Goal: Find specific page/section: Find specific page/section

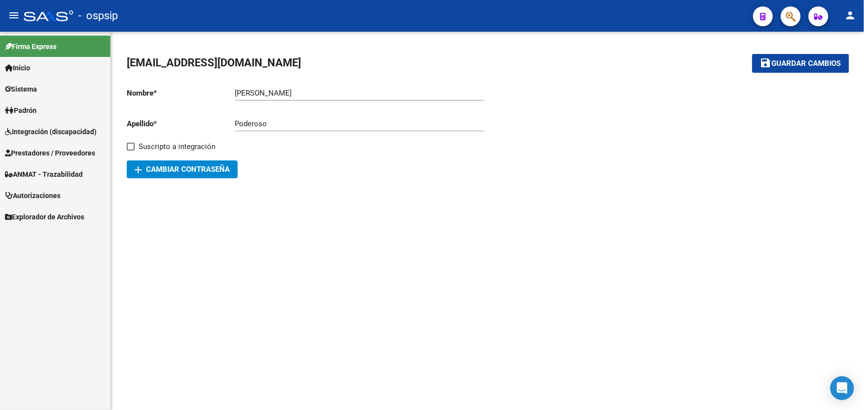
click at [44, 149] on span "Prestadores / Proveedores" at bounding box center [50, 153] width 90 height 11
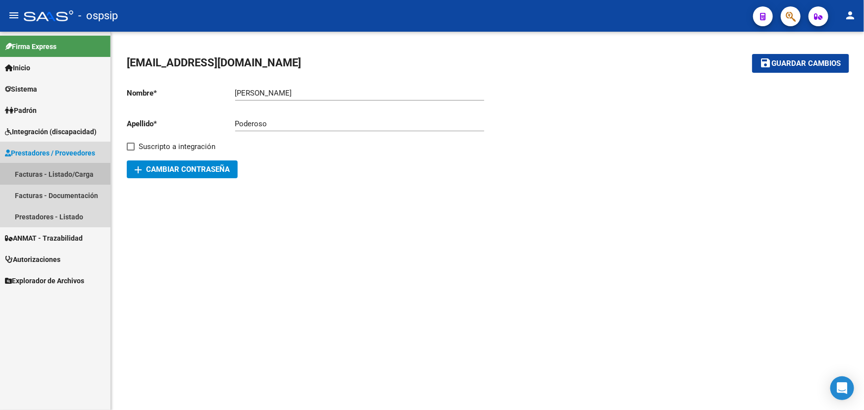
click at [52, 175] on link "Facturas - Listado/Carga" at bounding box center [55, 173] width 110 height 21
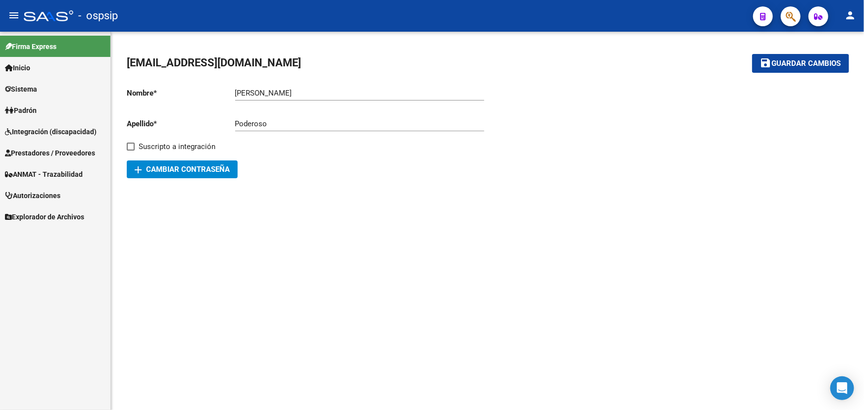
click at [46, 193] on span "Autorizaciones" at bounding box center [32, 195] width 55 height 11
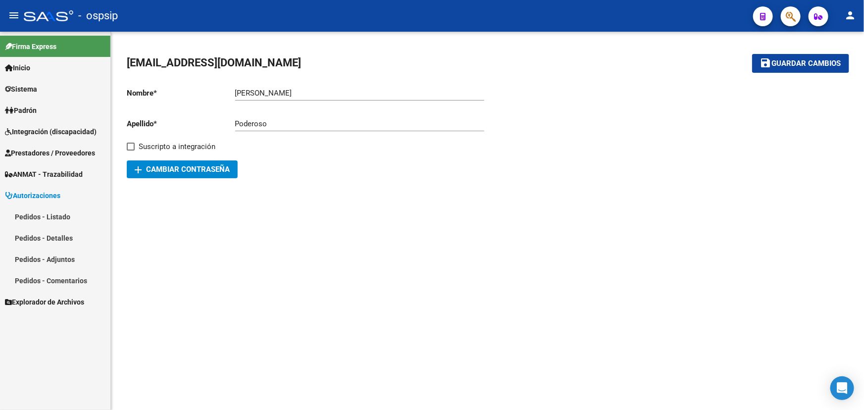
drag, startPoint x: 51, startPoint y: 214, endPoint x: 70, endPoint y: 211, distance: 19.5
click at [52, 214] on link "Pedidos - Listado" at bounding box center [55, 216] width 110 height 21
